Goal: Task Accomplishment & Management: Complete application form

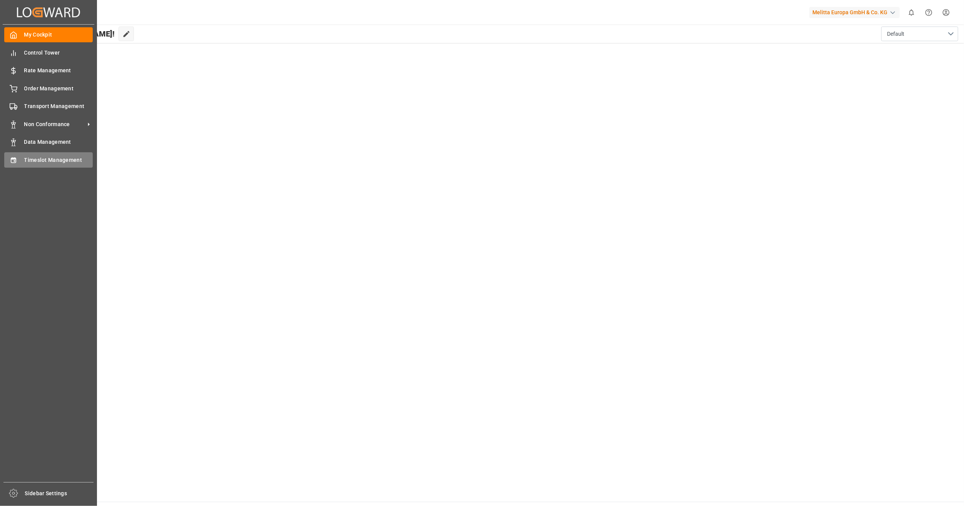
click at [54, 160] on span "Timeslot Management" at bounding box center [58, 160] width 69 height 8
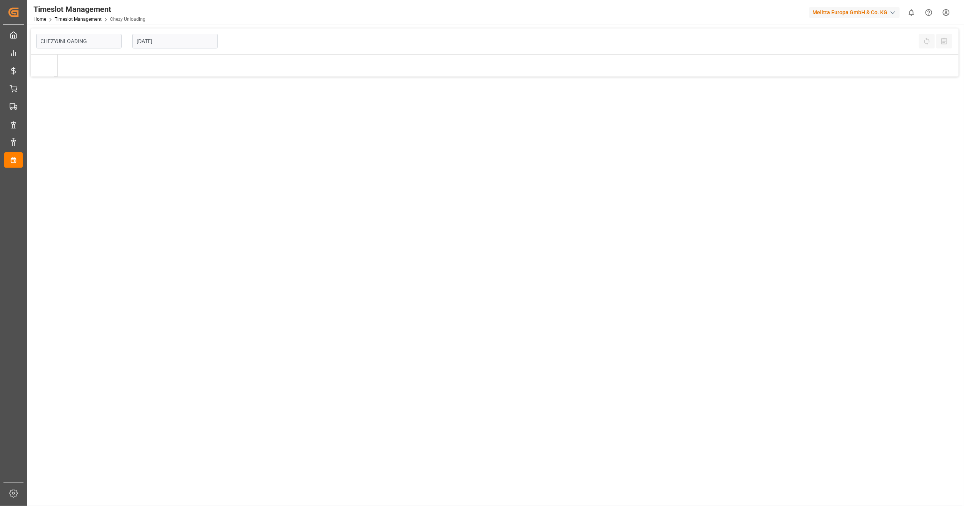
type input "Chezy Unloading"
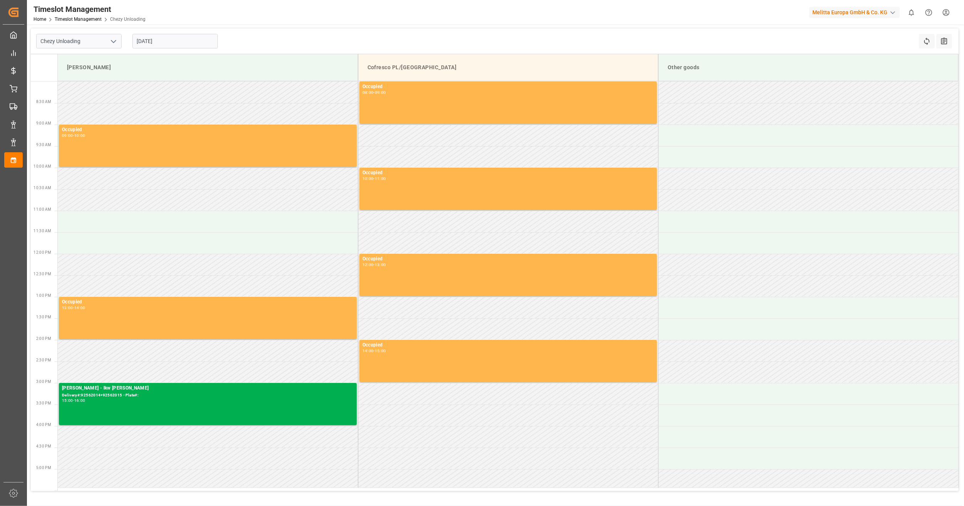
click at [160, 41] on input "[DATE]" at bounding box center [174, 41] width 85 height 15
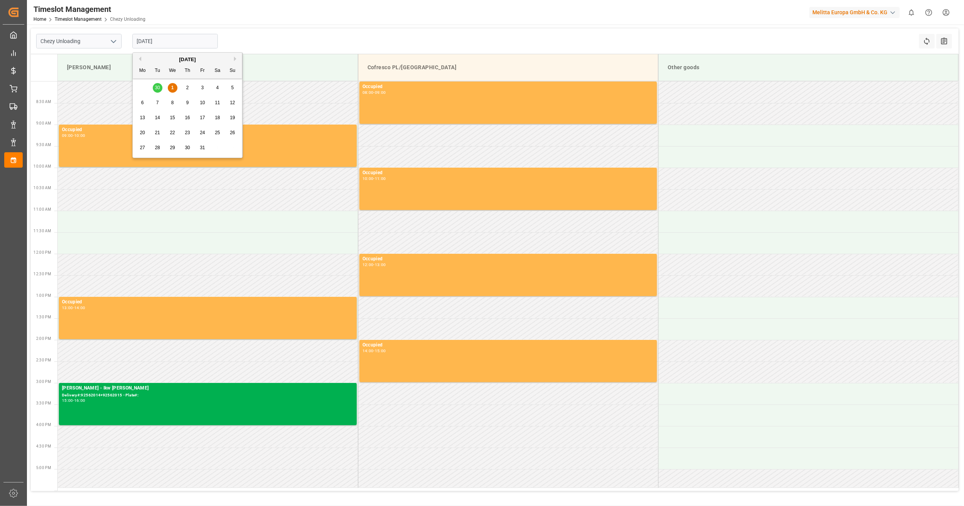
click at [153, 102] on div "7" at bounding box center [158, 103] width 10 height 9
type input "[DATE]"
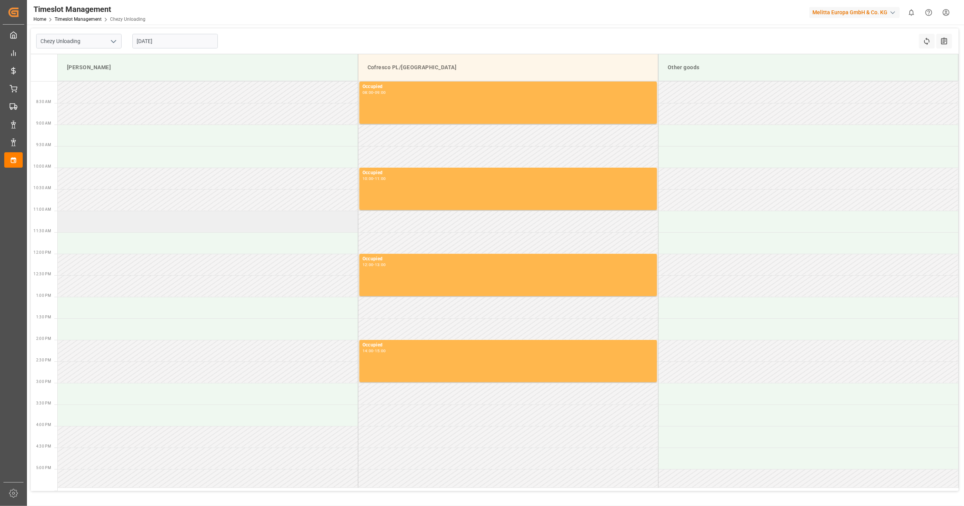
click at [123, 219] on td at bounding box center [208, 222] width 300 height 22
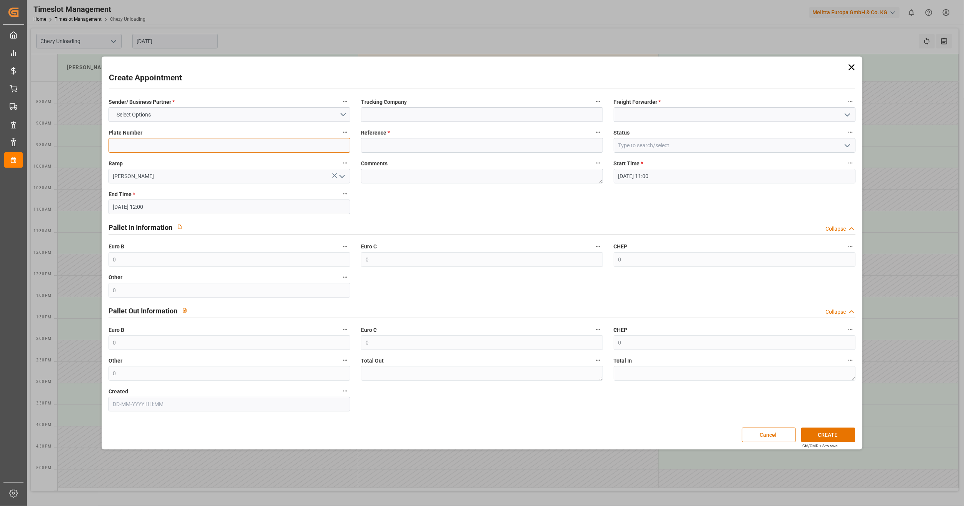
click at [210, 145] on input at bounding box center [230, 145] width 242 height 15
click at [453, 118] on input at bounding box center [482, 114] width 242 height 15
type input "lkw [PERSON_NAME]"
click at [673, 111] on input at bounding box center [735, 114] width 242 height 15
click at [662, 129] on div "LKW [PERSON_NAME]" at bounding box center [734, 131] width 241 height 17
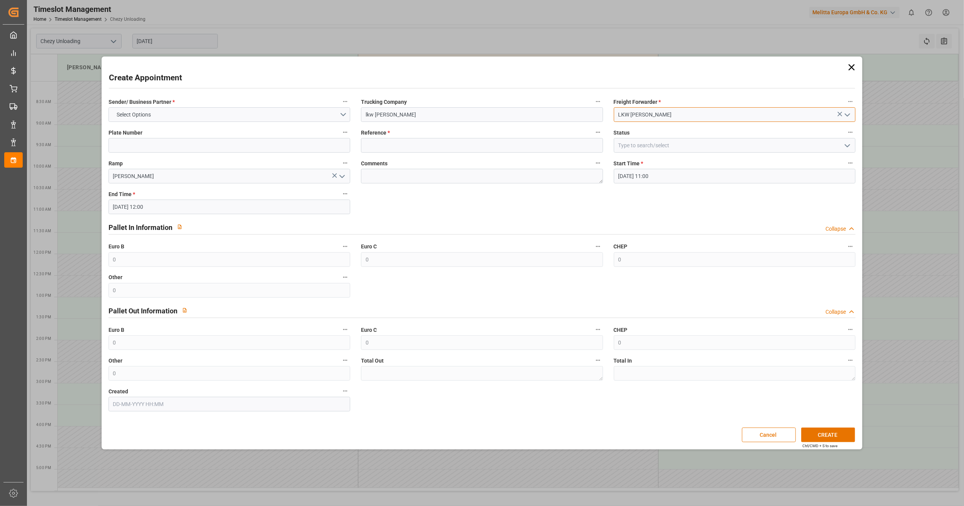
type input "LKW [PERSON_NAME]"
click at [661, 139] on input at bounding box center [735, 145] width 242 height 15
click at [849, 146] on icon "open menu" at bounding box center [847, 145] width 9 height 9
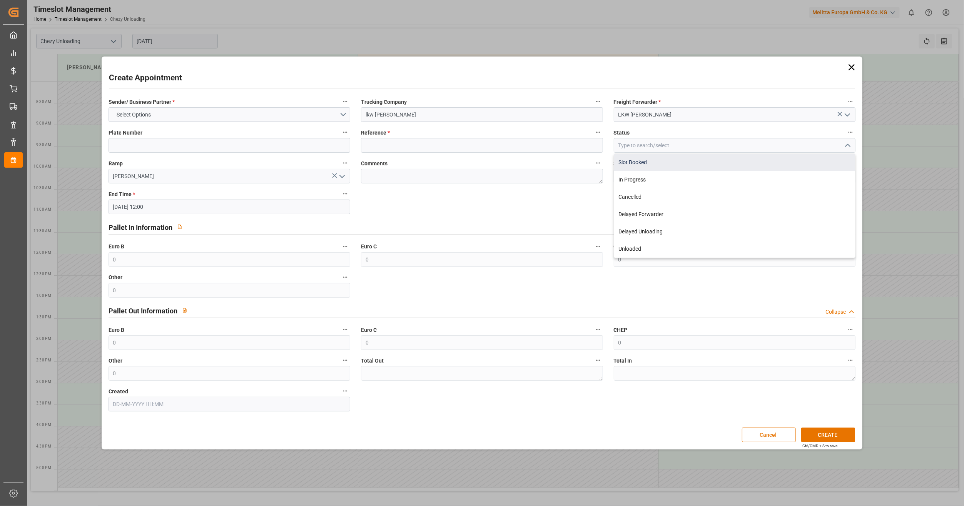
click at [681, 165] on div "Slot Booked" at bounding box center [734, 162] width 241 height 17
type input "Slot Booked"
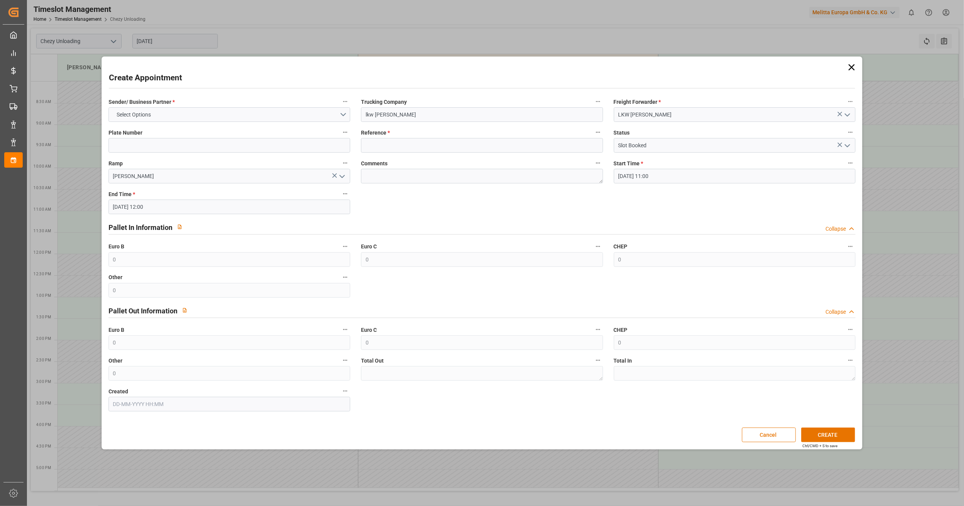
click at [453, 158] on div "Comments" at bounding box center [482, 170] width 252 height 31
click at [452, 152] on input at bounding box center [482, 145] width 242 height 15
paste input "400053478"
type input "400053478"
click at [830, 432] on button "CREATE" at bounding box center [828, 435] width 54 height 15
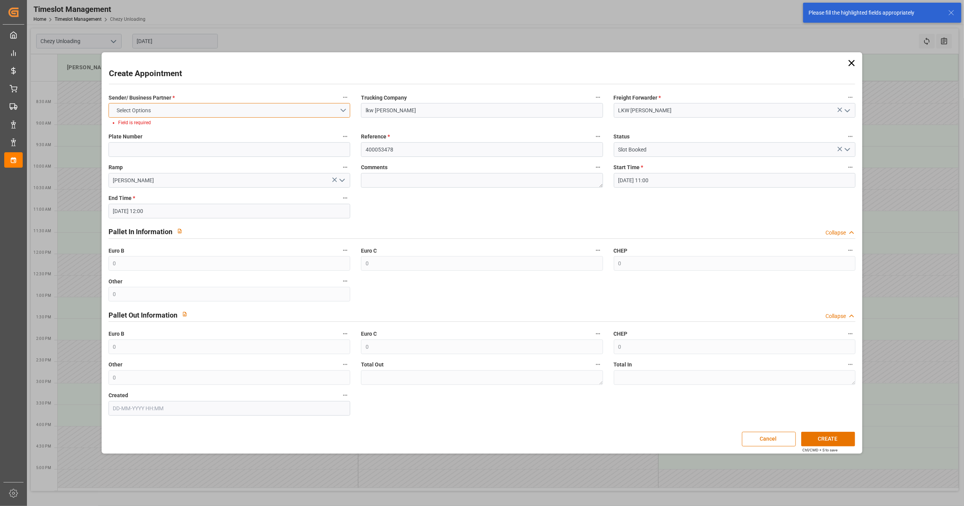
click at [227, 115] on button "Select Options" at bounding box center [230, 110] width 242 height 15
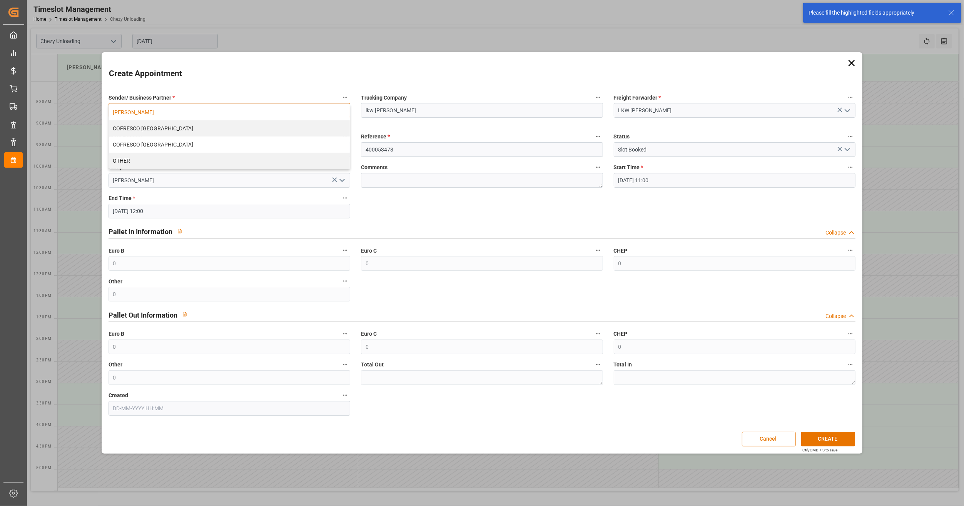
click at [226, 115] on div "[PERSON_NAME]" at bounding box center [229, 112] width 241 height 16
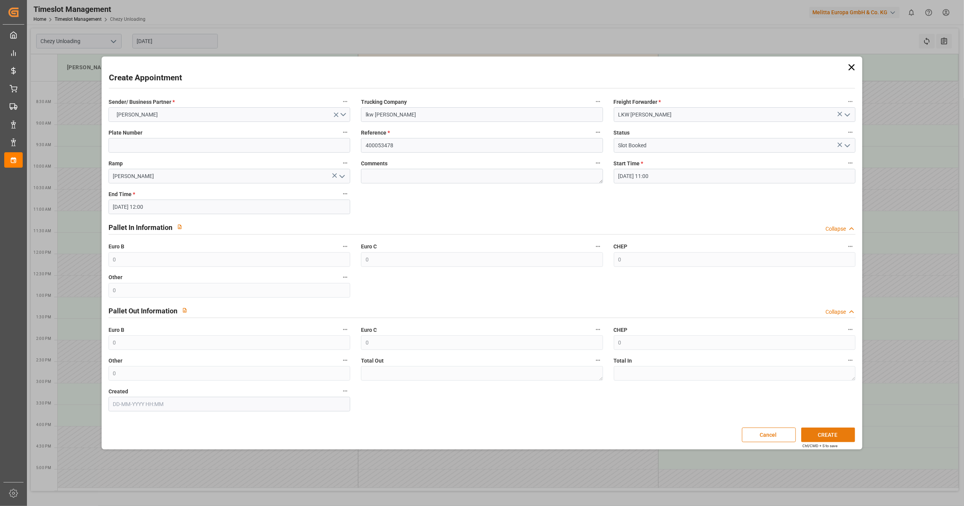
click at [816, 436] on button "CREATE" at bounding box center [828, 435] width 54 height 15
